Goal: Task Accomplishment & Management: Manage account settings

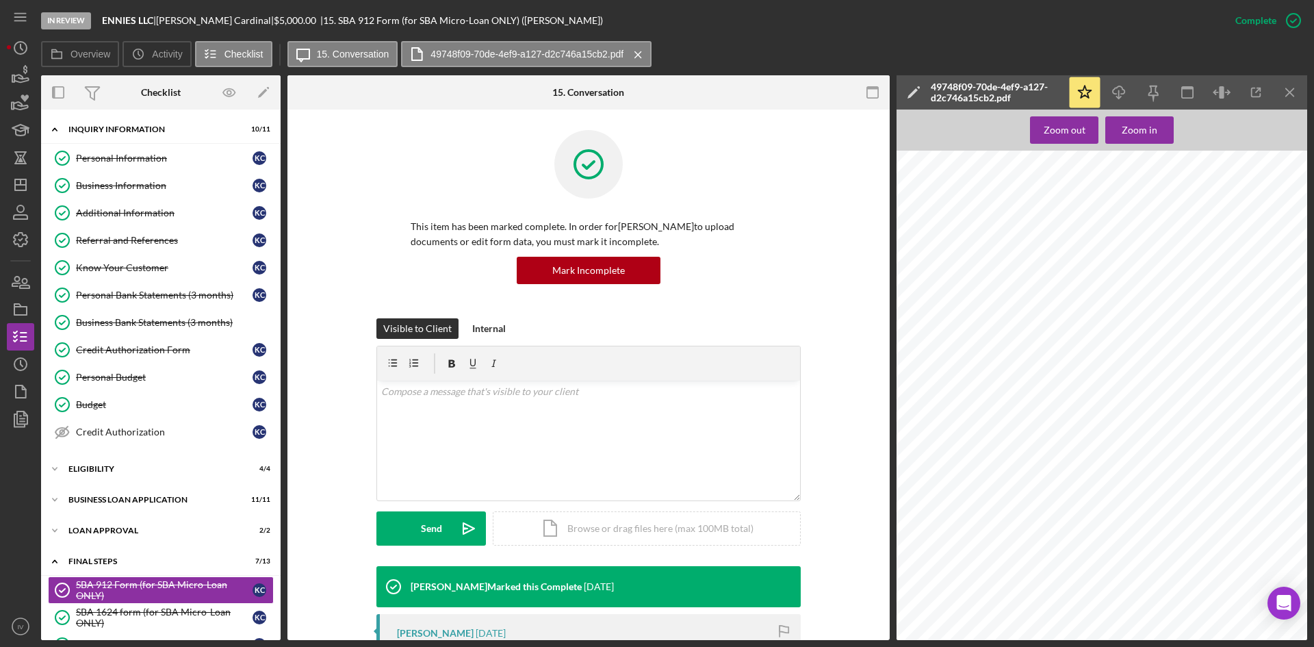
scroll to position [342, 0]
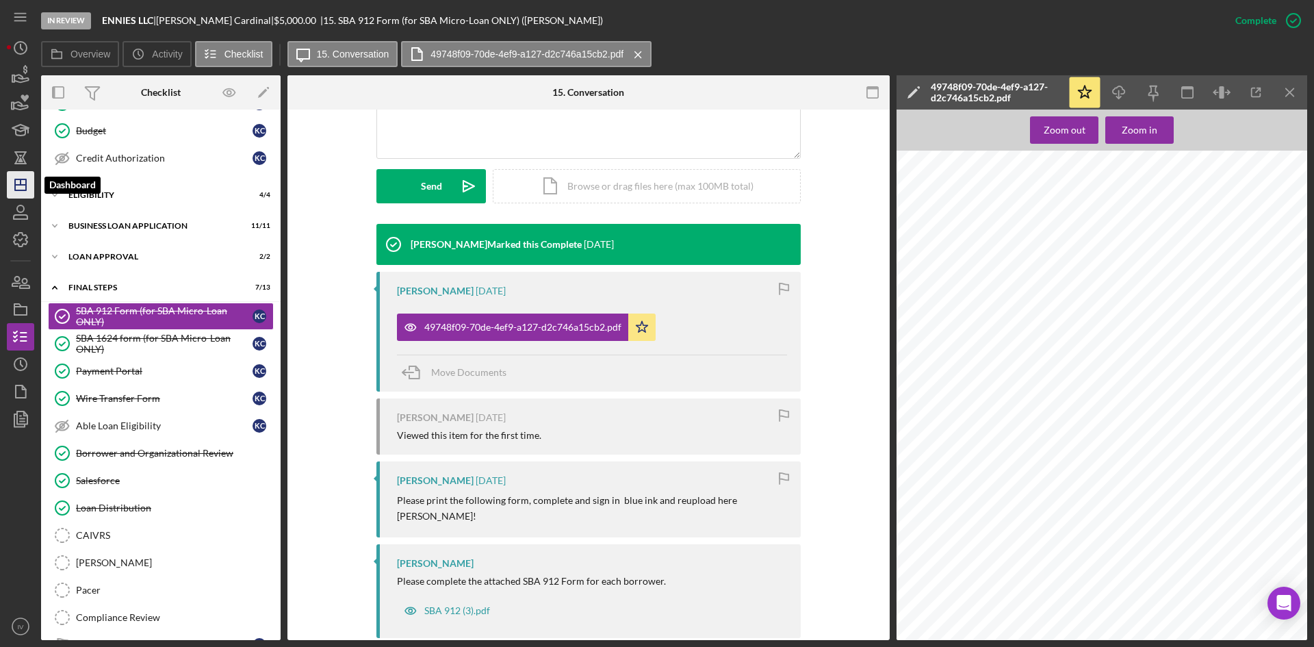
click at [23, 186] on icon "Icon/Dashboard" at bounding box center [20, 185] width 34 height 34
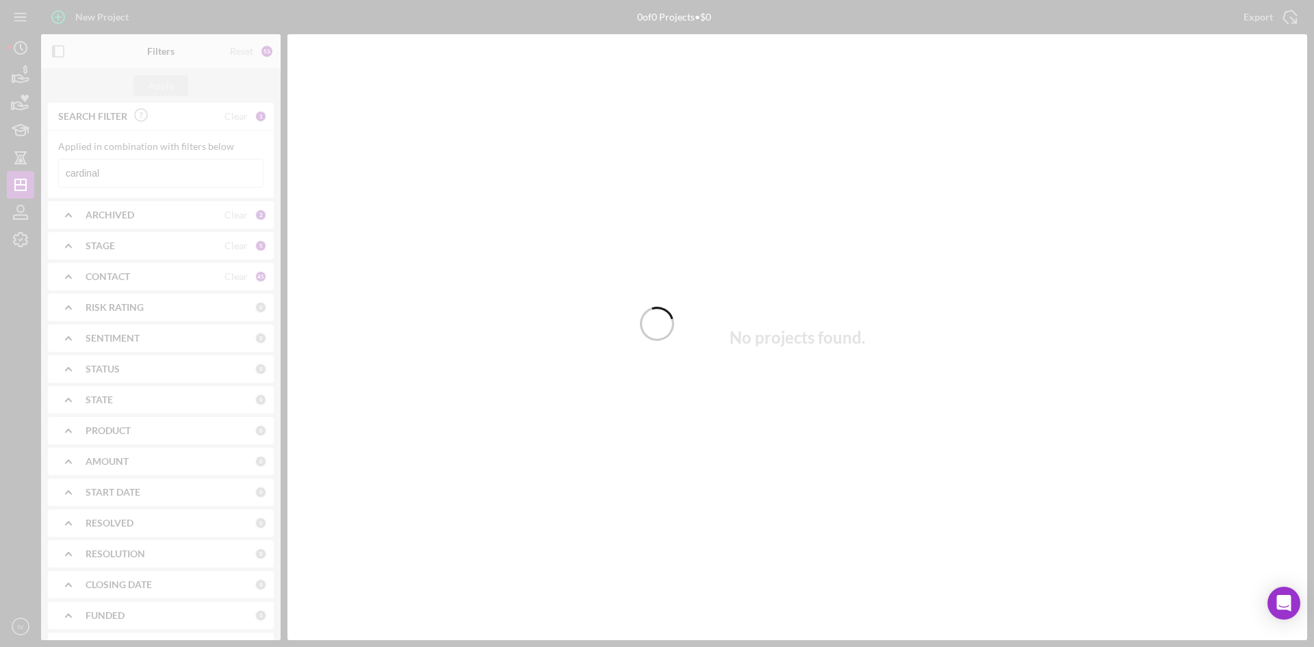
click at [119, 170] on div at bounding box center [657, 323] width 1314 height 647
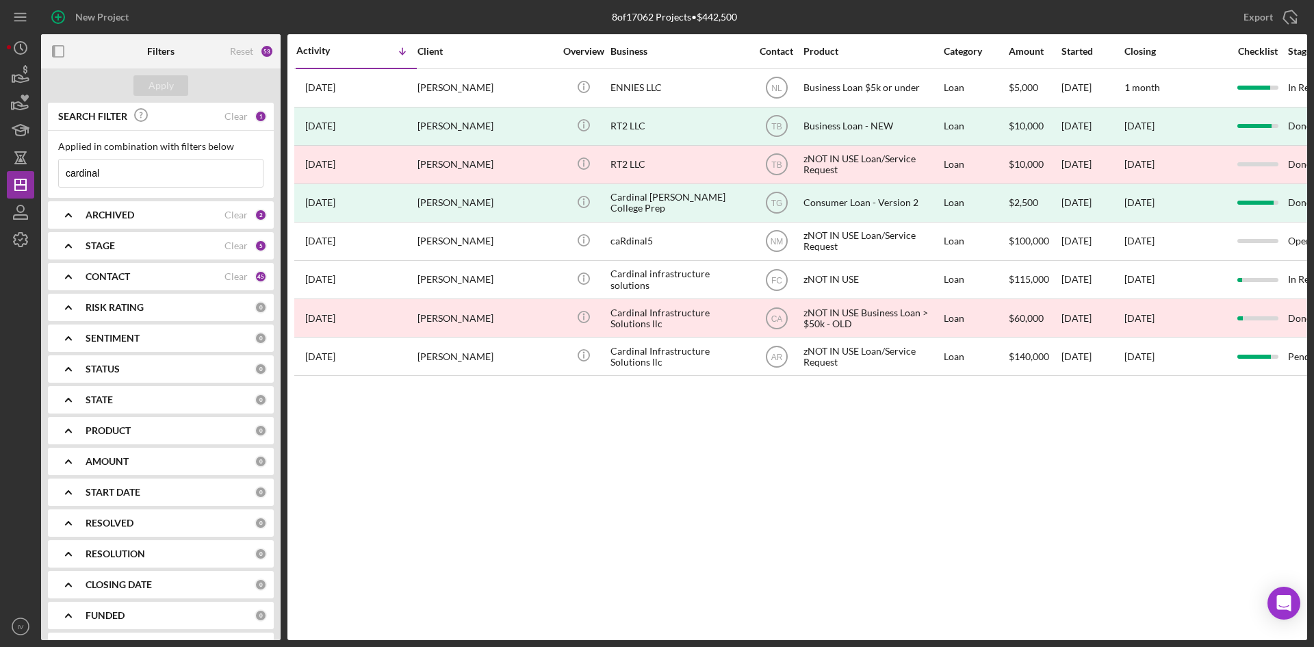
drag, startPoint x: 129, startPoint y: 175, endPoint x: 0, endPoint y: 167, distance: 129.6
click at [0, 167] on div "New Project 8 of 17062 Projects • $442,500 cardinal Export Icon/Export Filters …" at bounding box center [657, 323] width 1314 height 647
type input "[PERSON_NAME]"
click at [168, 168] on input "[PERSON_NAME]" at bounding box center [161, 172] width 204 height 27
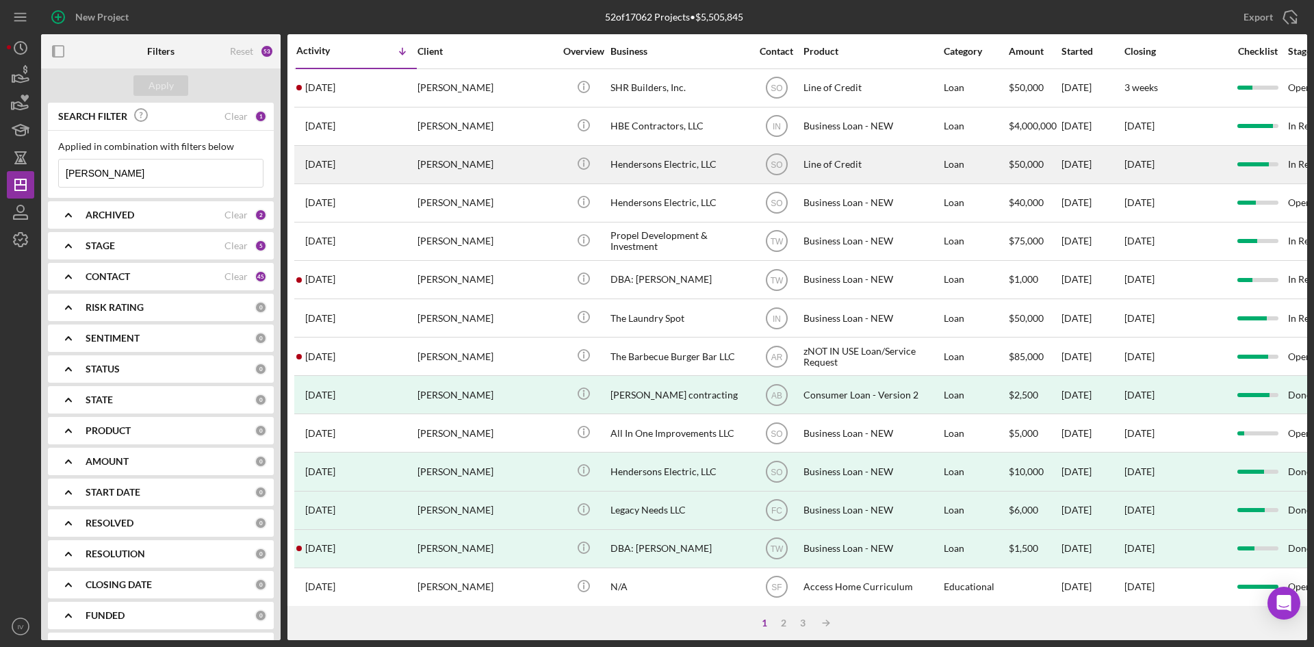
click at [481, 160] on div "[PERSON_NAME]" at bounding box center [485, 164] width 137 height 36
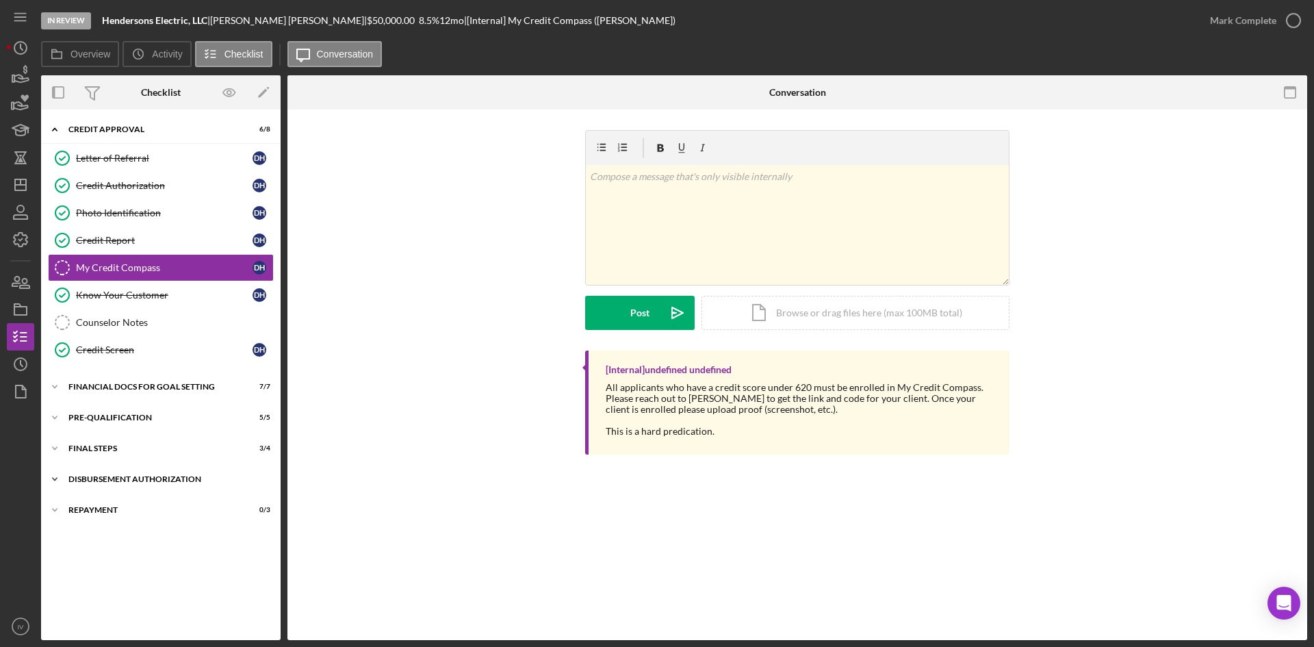
click at [113, 485] on div "Icon/Expander Disbursement Authorization 2 / 3" at bounding box center [161, 478] width 240 height 27
click at [113, 485] on div "Icon/Expander Disbursement Authorization 2 / 3" at bounding box center [161, 479] width 240 height 28
click at [80, 389] on div "Financial Docs for Goal Setting" at bounding box center [165, 387] width 195 height 8
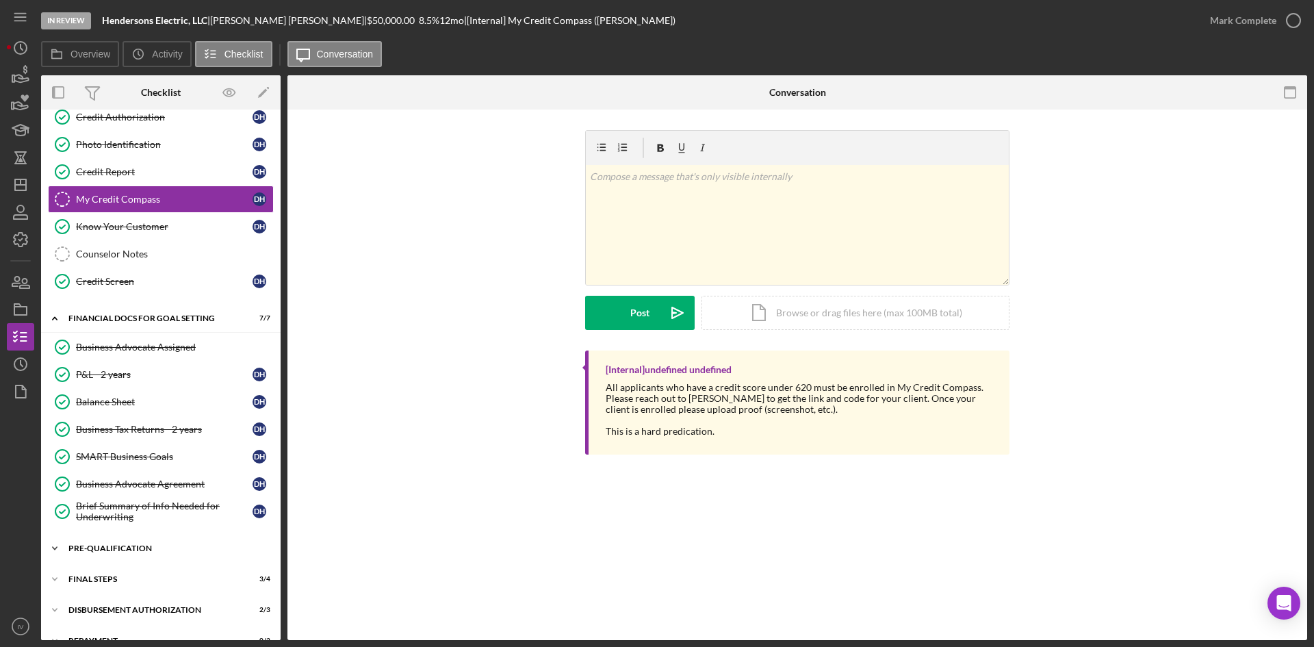
scroll to position [90, 0]
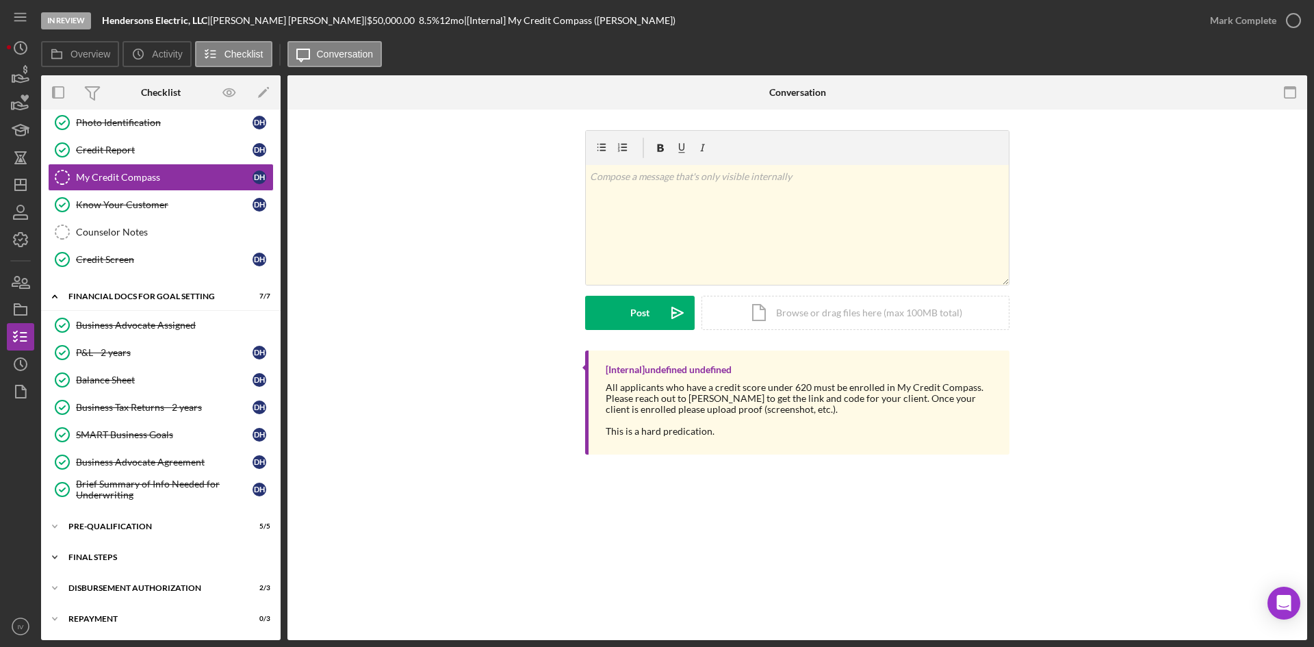
click at [86, 557] on div "FINAL STEPS" at bounding box center [165, 557] width 195 height 8
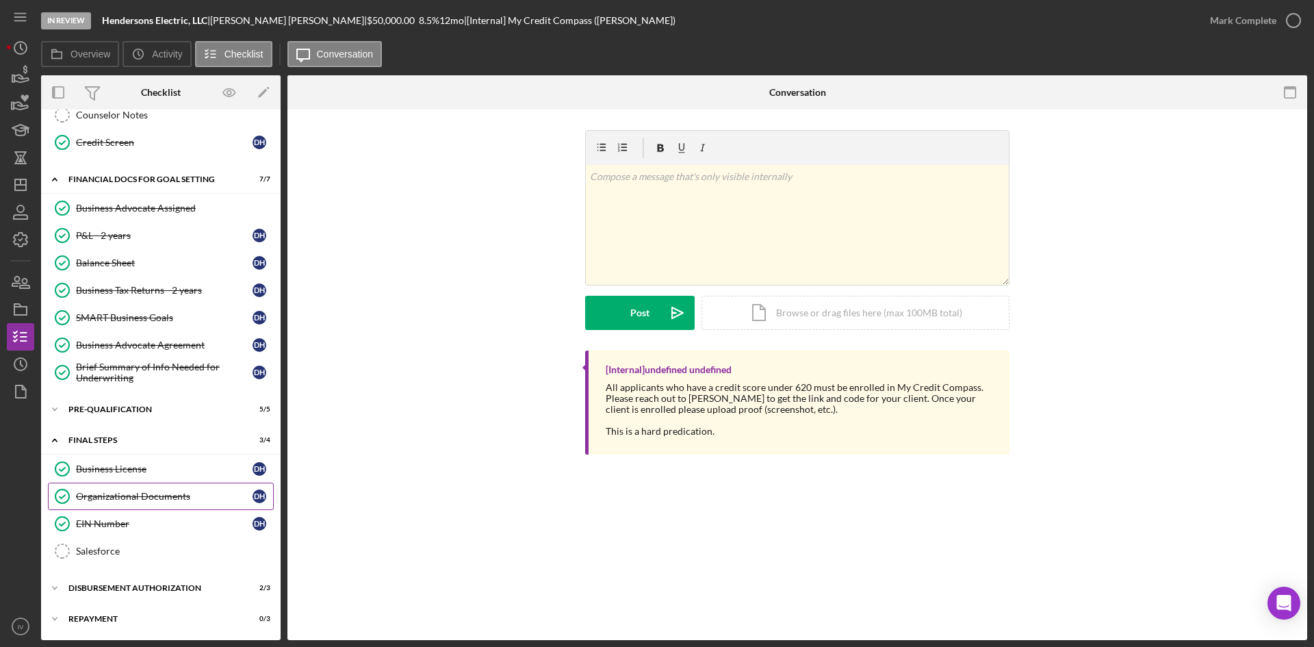
click at [145, 505] on link "Organizational Documents Organizational Documents D H" at bounding box center [161, 496] width 226 height 27
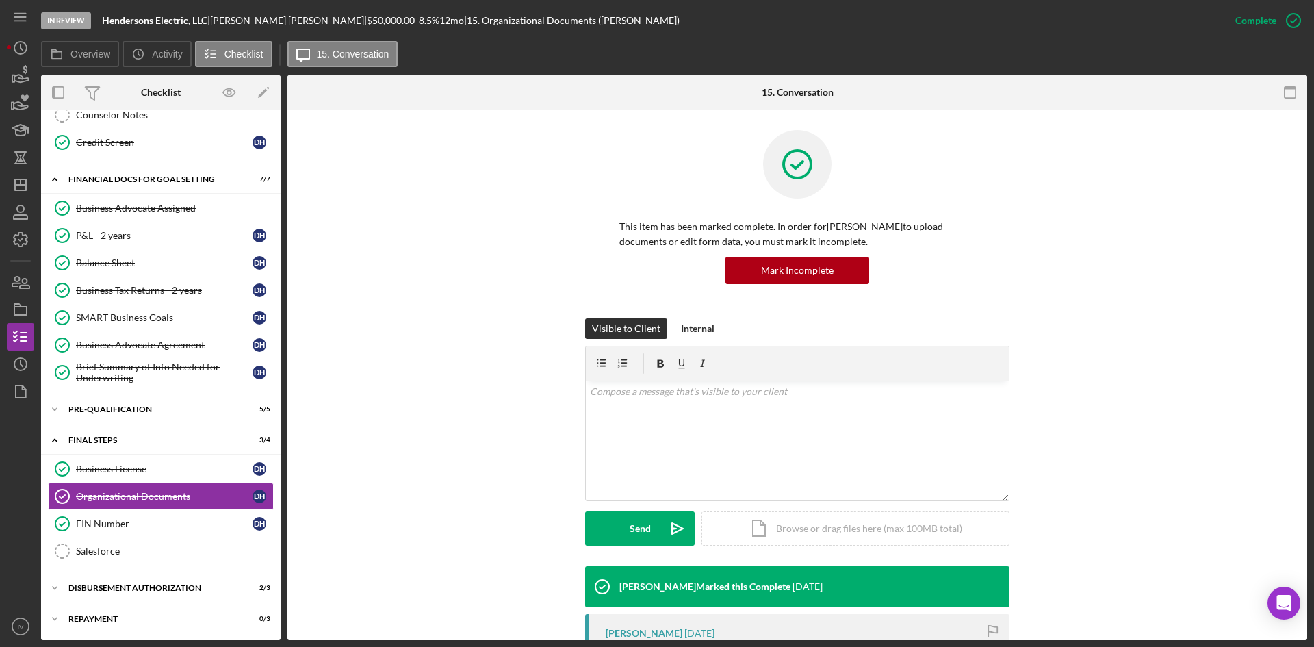
scroll to position [205, 0]
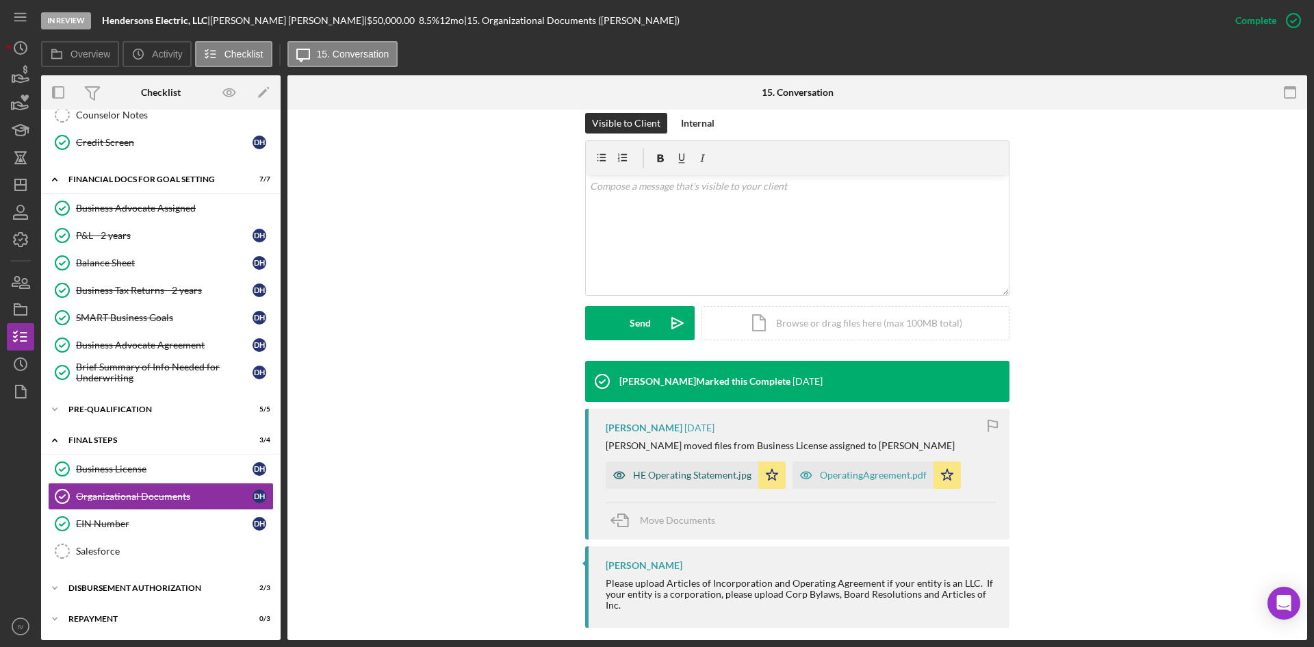
click at [656, 477] on div "HE Operating Statement.jpg" at bounding box center [692, 475] width 118 height 11
